Goal: Find specific page/section: Find specific page/section

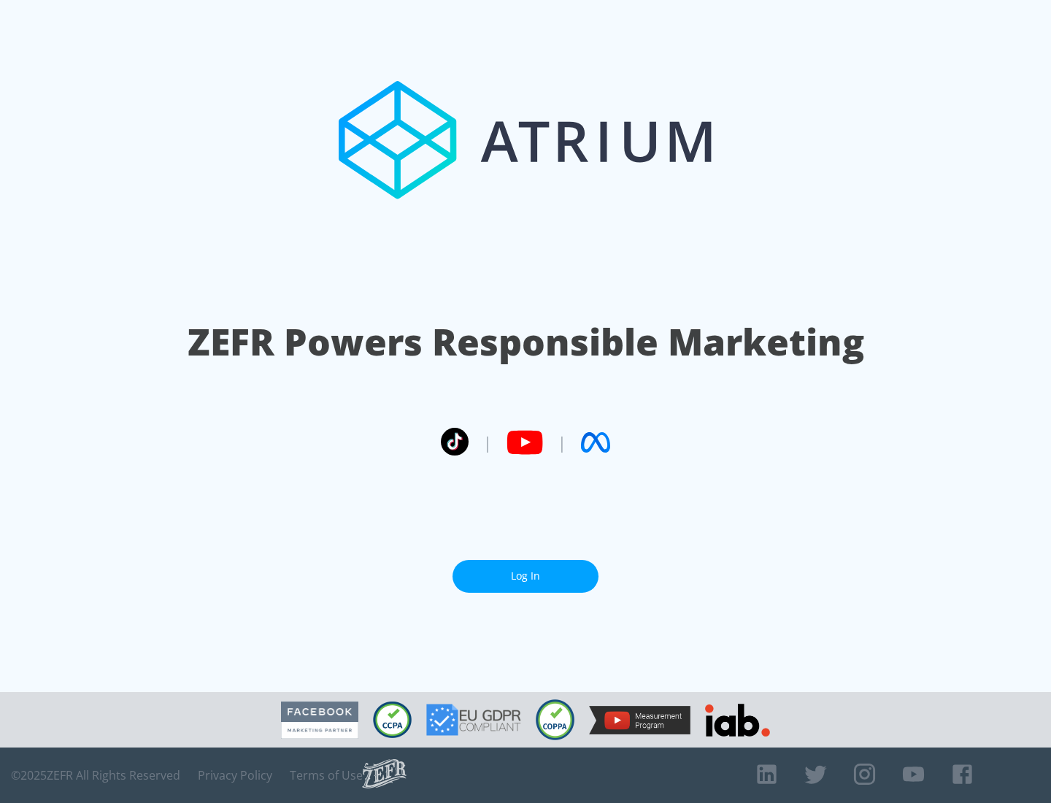
click at [526, 576] on link "Log In" at bounding box center [526, 576] width 146 height 33
